Goal: Navigation & Orientation: Find specific page/section

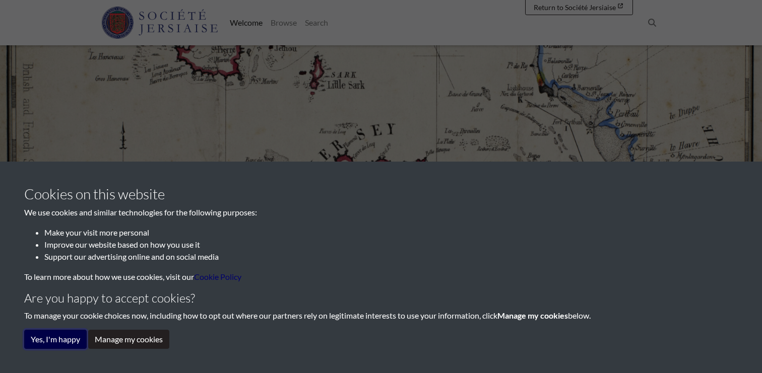
click at [69, 341] on button "Yes, I'm happy" at bounding box center [55, 339] width 62 height 19
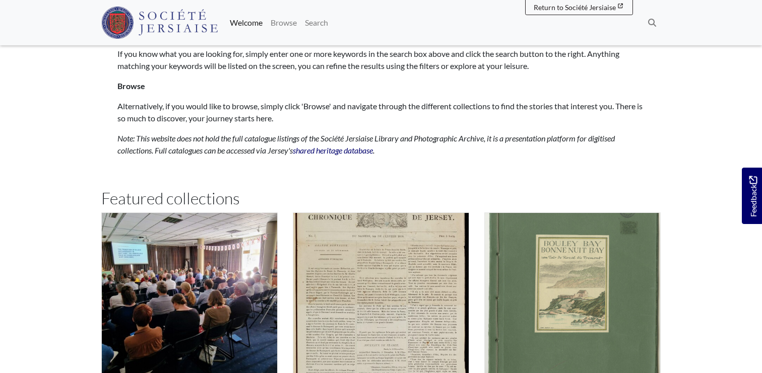
scroll to position [466, 0]
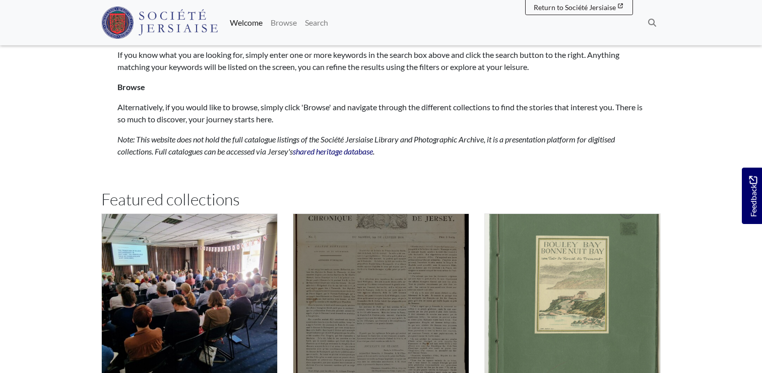
click at [333, 278] on img "Subcollection" at bounding box center [381, 302] width 176 height 176
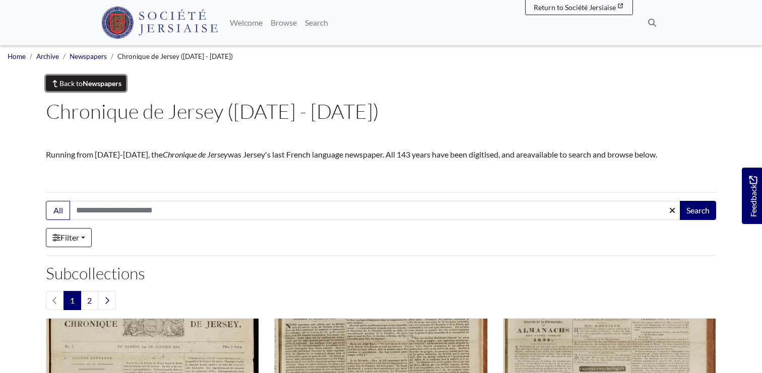
click at [110, 85] on strong "Newspapers" at bounding box center [102, 83] width 39 height 9
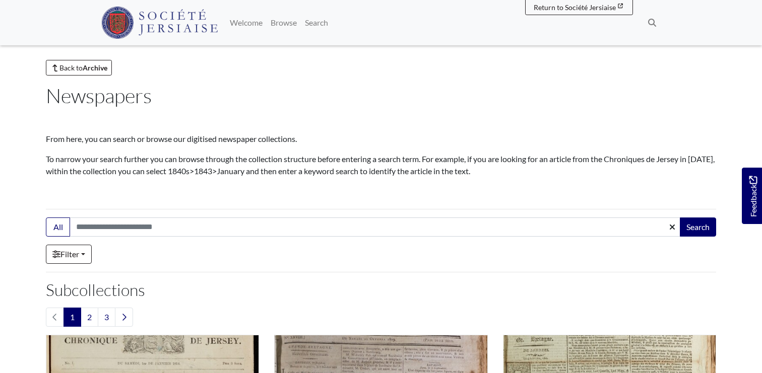
scroll to position [19, 0]
